Goal: Find specific page/section: Find specific page/section

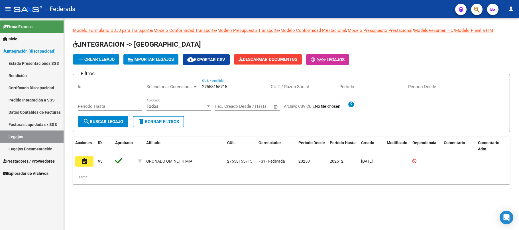
click at [221, 87] on input "27558155715" at bounding box center [234, 86] width 64 height 5
click at [104, 122] on span "search Buscar Legajo" at bounding box center [103, 121] width 40 height 5
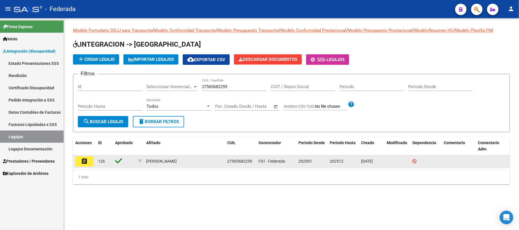
drag, startPoint x: 146, startPoint y: 160, endPoint x: 193, endPoint y: 161, distance: 46.7
click at [193, 161] on div "[PERSON_NAME]" at bounding box center [184, 161] width 76 height 7
copy div "[PERSON_NAME]"
click at [243, 162] on span "27565682259" at bounding box center [239, 161] width 25 height 5
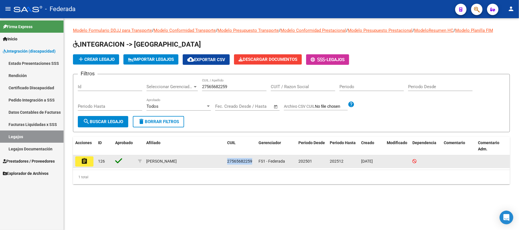
copy span "27565682259"
click at [161, 161] on div "[PERSON_NAME]" at bounding box center [161, 161] width 30 height 7
copy div "[PERSON_NAME]"
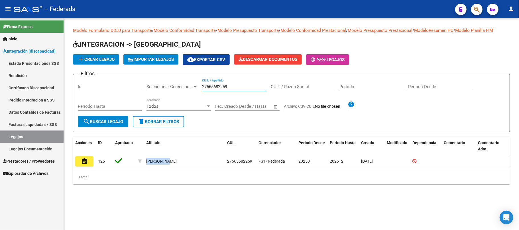
click at [215, 84] on input "27565682259" at bounding box center [234, 86] width 64 height 5
paste input "70217092"
click at [110, 126] on button "search Buscar Legajo" at bounding box center [103, 121] width 50 height 11
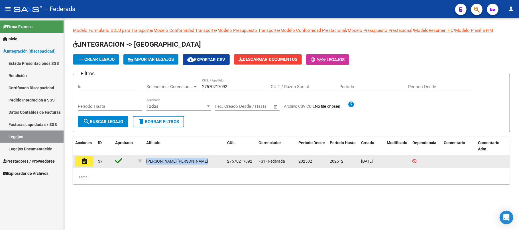
drag, startPoint x: 144, startPoint y: 163, endPoint x: 226, endPoint y: 165, distance: 81.7
click at [226, 165] on div "assignment 37 [PERSON_NAME] [PERSON_NAME] 27570217092 FS1 - Federada 202502 202…" at bounding box center [291, 161] width 437 height 13
copy div "[PERSON_NAME] [PERSON_NAME]"
click at [242, 162] on span "27570217092" at bounding box center [239, 161] width 25 height 5
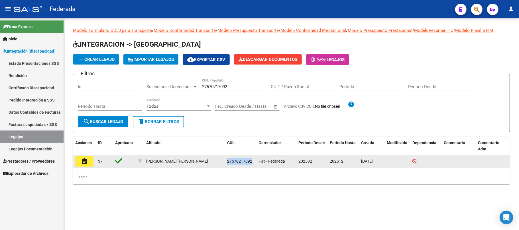
copy span "27570217092"
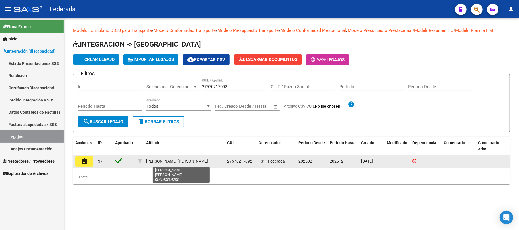
click at [162, 161] on div "[PERSON_NAME] [PERSON_NAME]" at bounding box center [177, 161] width 62 height 7
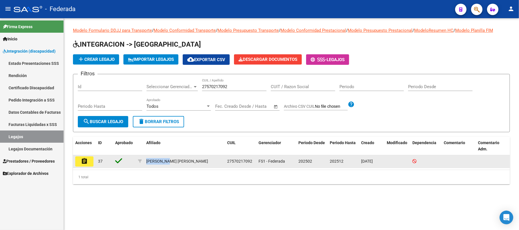
click at [162, 161] on div "[PERSON_NAME] [PERSON_NAME]" at bounding box center [177, 161] width 62 height 7
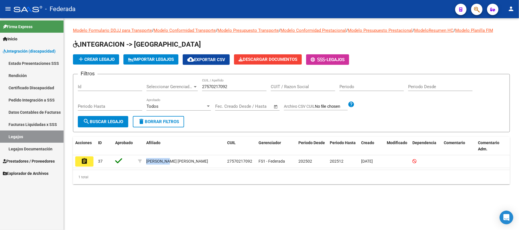
copy div "DOMINGUEZ"
click at [219, 86] on input "27570217092" at bounding box center [234, 86] width 64 height 5
paste input "325803"
click at [110, 119] on span "search Buscar Legajo" at bounding box center [103, 121] width 40 height 5
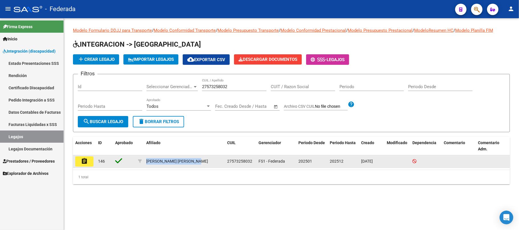
drag, startPoint x: 146, startPoint y: 162, endPoint x: 202, endPoint y: 162, distance: 55.8
click at [202, 162] on div "[PERSON_NAME] [PERSON_NAME]" at bounding box center [184, 161] width 76 height 7
copy div "[PERSON_NAME] [PERSON_NAME]"
click at [241, 159] on span "27573258032" at bounding box center [239, 161] width 25 height 5
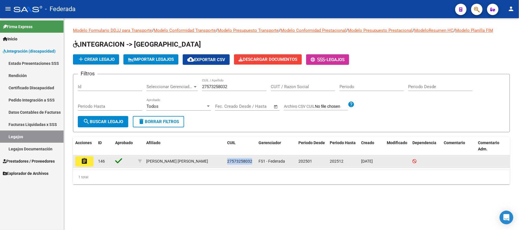
copy span "27573258032"
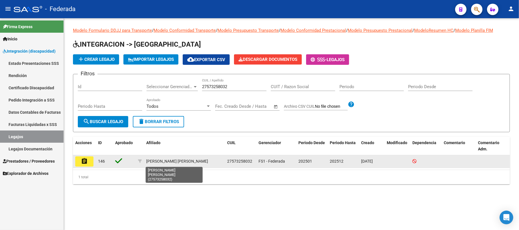
click at [153, 163] on div "[PERSON_NAME] [PERSON_NAME]" at bounding box center [177, 161] width 62 height 7
copy div "VILLEGAS"
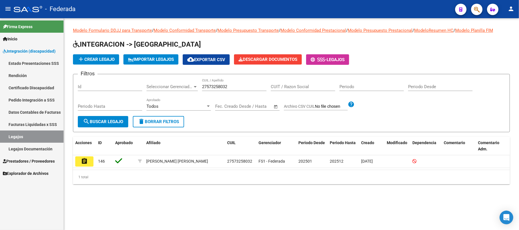
click at [220, 83] on div "27573258032 CUIL / Apellido" at bounding box center [234, 85] width 64 height 12
click at [220, 85] on input "27573258032" at bounding box center [234, 86] width 64 height 5
paste input "715221"
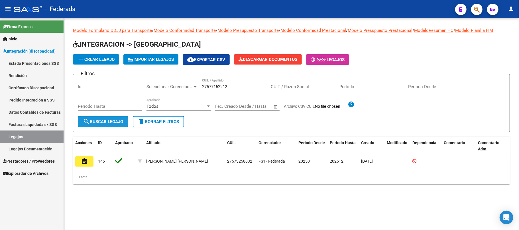
click at [128, 124] on button "search Buscar Legajo" at bounding box center [103, 121] width 50 height 11
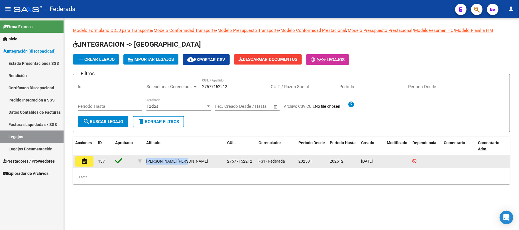
drag, startPoint x: 144, startPoint y: 161, endPoint x: 192, endPoint y: 161, distance: 47.8
click at [192, 161] on datatable-body-cell "[PERSON_NAME] [PERSON_NAME]" at bounding box center [184, 161] width 81 height 13
copy div "[PERSON_NAME] [PERSON_NAME]"
click at [247, 163] on span "27577152212" at bounding box center [239, 161] width 25 height 5
click at [246, 163] on span "27577152212" at bounding box center [239, 161] width 25 height 5
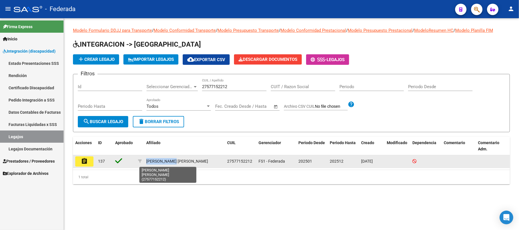
drag, startPoint x: 145, startPoint y: 161, endPoint x: 175, endPoint y: 162, distance: 30.5
click at [175, 162] on datatable-body-cell "[PERSON_NAME] [PERSON_NAME]" at bounding box center [184, 161] width 81 height 13
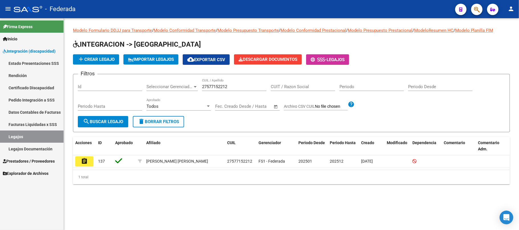
click at [205, 85] on input "27577152212" at bounding box center [234, 86] width 64 height 5
paste input "8915370"
type input "27589153702"
click at [120, 123] on span "search Buscar Legajo" at bounding box center [103, 121] width 40 height 5
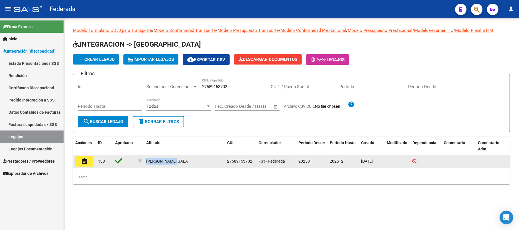
drag, startPoint x: 146, startPoint y: 161, endPoint x: 185, endPoint y: 161, distance: 38.7
click at [185, 161] on div "[PERSON_NAME] GALA" at bounding box center [184, 161] width 76 height 7
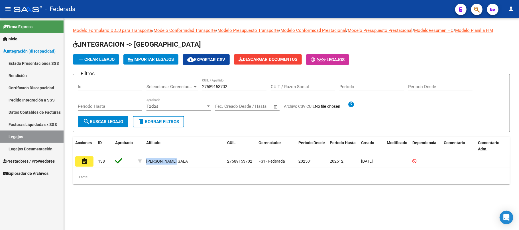
click at [166, 119] on span "delete Borrar Filtros" at bounding box center [158, 121] width 41 height 5
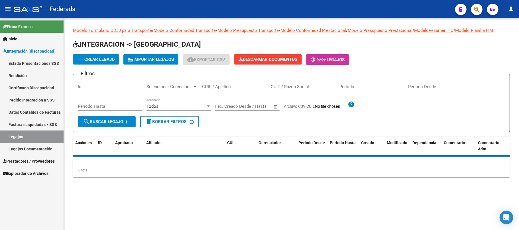
click at [209, 89] on input "CUIL / Apellido" at bounding box center [234, 86] width 64 height 5
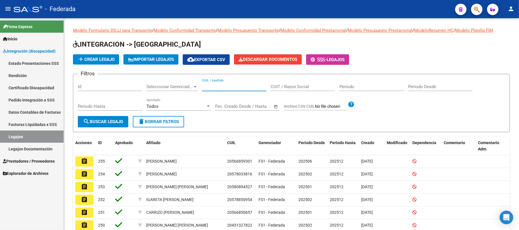
paste input "27589153702"
type input "27589153702"
click at [105, 124] on span "search Buscar Legajo" at bounding box center [103, 121] width 40 height 5
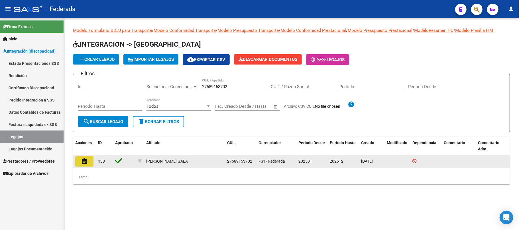
click at [84, 161] on mat-icon "assignment" at bounding box center [84, 161] width 7 height 7
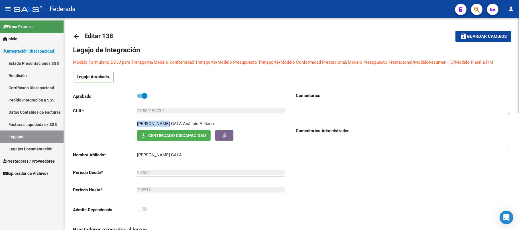
drag, startPoint x: 137, startPoint y: 124, endPoint x: 169, endPoint y: 124, distance: 31.6
click at [169, 124] on div "[PERSON_NAME] GALA Análisis Afiliado" at bounding box center [211, 126] width 149 height 10
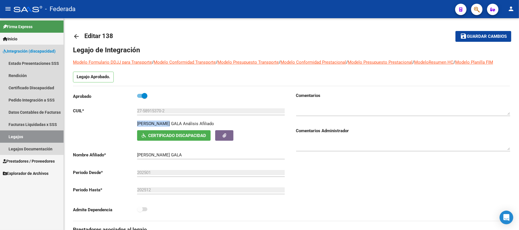
click at [50, 132] on link "Legajos" at bounding box center [31, 137] width 63 height 12
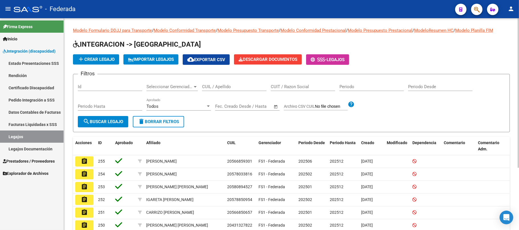
click at [214, 86] on input "CUIL / Apellido" at bounding box center [234, 86] width 64 height 5
paste input "27590434618"
type input "27590434618"
drag, startPoint x: 121, startPoint y: 120, endPoint x: 124, endPoint y: 119, distance: 3.7
click at [121, 120] on span "search Buscar Legajo" at bounding box center [103, 121] width 40 height 5
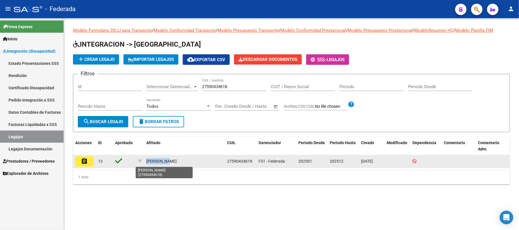
drag, startPoint x: 145, startPoint y: 160, endPoint x: 168, endPoint y: 161, distance: 23.1
click at [168, 161] on datatable-body-cell "[PERSON_NAME]" at bounding box center [184, 161] width 81 height 13
click at [89, 162] on button "assignment" at bounding box center [84, 162] width 18 height 10
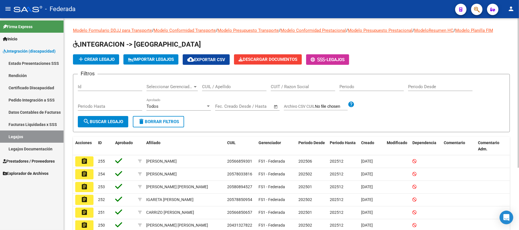
click at [237, 87] on input "CUIL / Apellido" at bounding box center [234, 86] width 64 height 5
paste input "27590434618"
click at [114, 120] on span "search Buscar Legajo" at bounding box center [103, 121] width 40 height 5
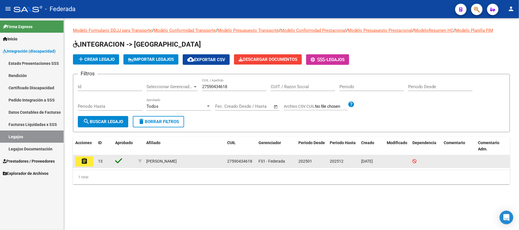
drag, startPoint x: 151, startPoint y: 161, endPoint x: 198, endPoint y: 161, distance: 47.6
click at [198, 161] on datatable-body-cell "[PERSON_NAME]" at bounding box center [184, 161] width 81 height 13
click at [234, 161] on span "27590434618" at bounding box center [239, 161] width 25 height 5
drag, startPoint x: 151, startPoint y: 159, endPoint x: 192, endPoint y: 159, distance: 40.7
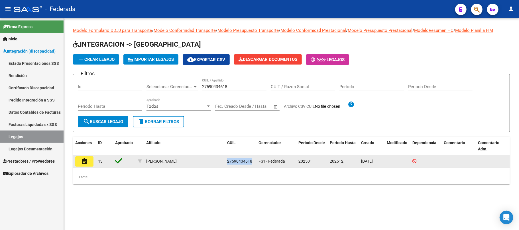
click at [192, 159] on div "[PERSON_NAME]" at bounding box center [184, 161] width 76 height 7
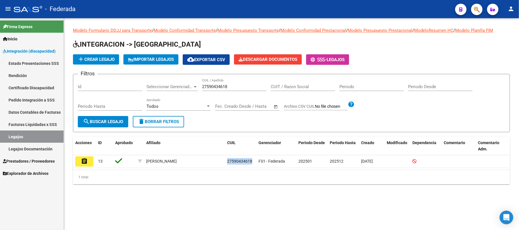
click at [216, 84] on div "27590434618 CUIL / Apellido" at bounding box center [234, 85] width 64 height 12
click at [216, 84] on input "27590434618" at bounding box center [234, 86] width 64 height 5
paste input "3209194"
type input "27593209194"
click at [122, 123] on span "search Buscar Legajo" at bounding box center [103, 121] width 40 height 5
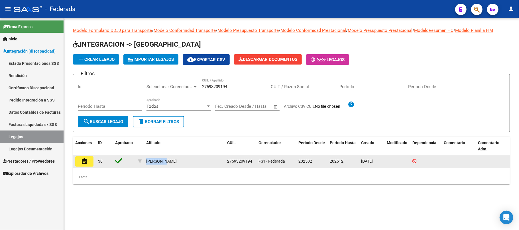
drag, startPoint x: 145, startPoint y: 160, endPoint x: 169, endPoint y: 160, distance: 23.3
click at [169, 160] on datatable-body-cell "[PERSON_NAME]" at bounding box center [184, 161] width 81 height 13
click at [90, 163] on button "assignment" at bounding box center [84, 162] width 18 height 10
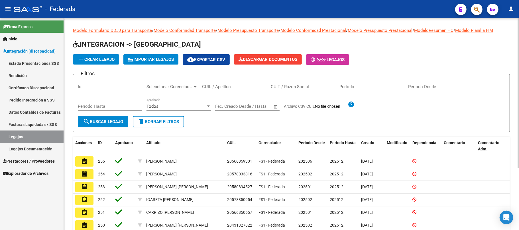
click at [227, 84] on input "CUIL / Apellido" at bounding box center [234, 86] width 64 height 5
paste input "27593209194"
click at [113, 119] on span "search Buscar Legajo" at bounding box center [103, 121] width 40 height 5
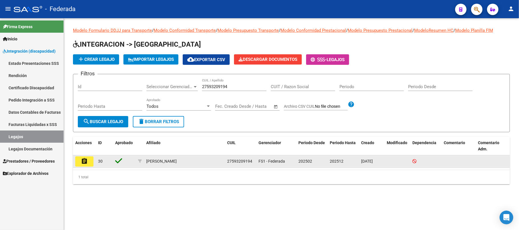
drag, startPoint x: 146, startPoint y: 162, endPoint x: 198, endPoint y: 163, distance: 52.1
click at [198, 163] on div "[PERSON_NAME]" at bounding box center [184, 161] width 76 height 7
click at [246, 163] on span "27593209194" at bounding box center [239, 161] width 25 height 5
drag, startPoint x: 149, startPoint y: 160, endPoint x: 198, endPoint y: 159, distance: 48.1
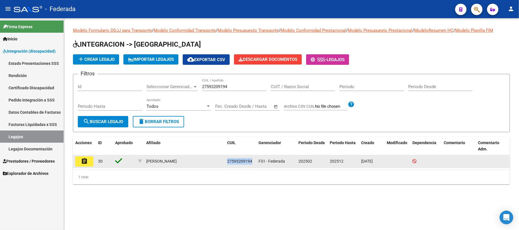
click at [198, 159] on datatable-body-cell "[PERSON_NAME]" at bounding box center [184, 161] width 81 height 13
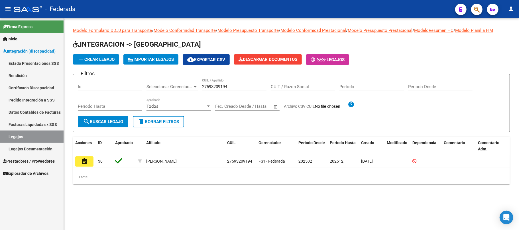
click at [213, 88] on input "27593209194" at bounding box center [234, 86] width 64 height 5
paste input "5636472"
click at [111, 121] on span "search Buscar Legajo" at bounding box center [103, 121] width 40 height 5
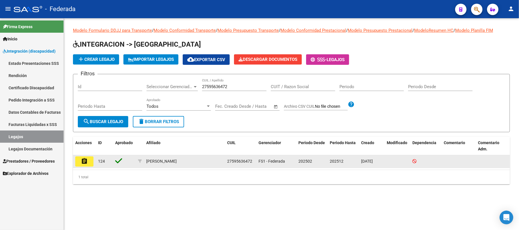
drag, startPoint x: 146, startPoint y: 162, endPoint x: 204, endPoint y: 159, distance: 58.1
click at [204, 159] on div "[PERSON_NAME]" at bounding box center [184, 161] width 76 height 7
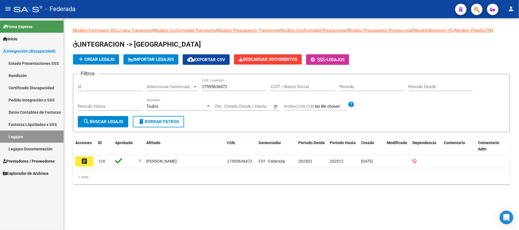
click at [217, 89] on div "27595636472 CUIL / Apellido" at bounding box center [234, 85] width 64 height 12
paste input "27595636472"
click at [219, 90] on div "2759563647227595636472 CUIL / Apellido" at bounding box center [234, 85] width 64 height 12
click at [219, 88] on input "2759563647227595636472" at bounding box center [234, 86] width 64 height 5
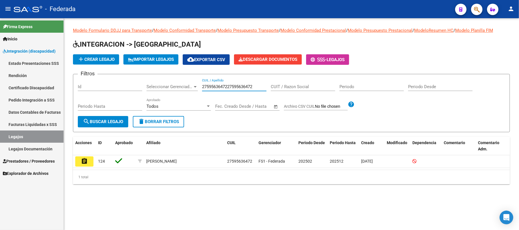
click at [219, 88] on input "2759563647227595636472" at bounding box center [234, 86] width 64 height 5
paste input "27595636472"
click at [219, 88] on input "275956327595636472647227595636472" at bounding box center [234, 86] width 64 height 5
paste input "text"
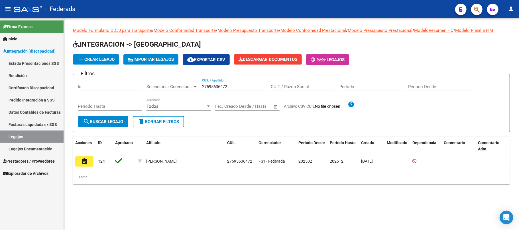
type input "27595636472"
click at [131, 121] on form "Filtros Id Seleccionar Gerenciador Seleccionar Gerenciador 27595636472 CUIL / A…" at bounding box center [291, 103] width 437 height 58
click at [125, 121] on button "search Buscar Legajo" at bounding box center [103, 121] width 50 height 11
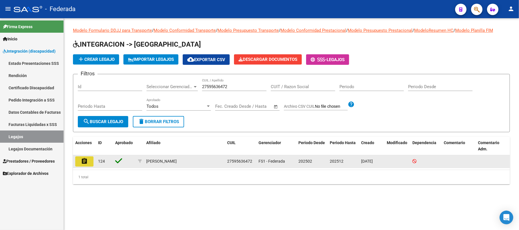
click at [88, 165] on button "assignment" at bounding box center [84, 162] width 18 height 10
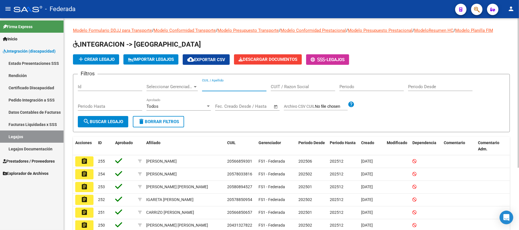
click at [229, 87] on input "CUIL / Apellido" at bounding box center [234, 86] width 64 height 5
paste input "27595636472"
type input "27595636472"
click at [119, 123] on span "search Buscar Legajo" at bounding box center [103, 121] width 40 height 5
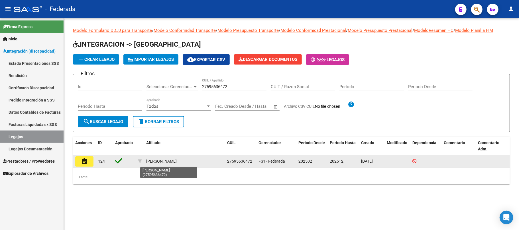
click at [149, 162] on div "[PERSON_NAME]" at bounding box center [161, 161] width 30 height 7
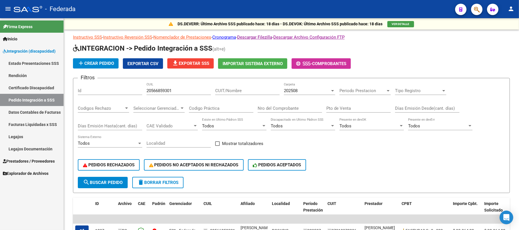
scroll to position [119, 0]
